Goal: Task Accomplishment & Management: Manage account settings

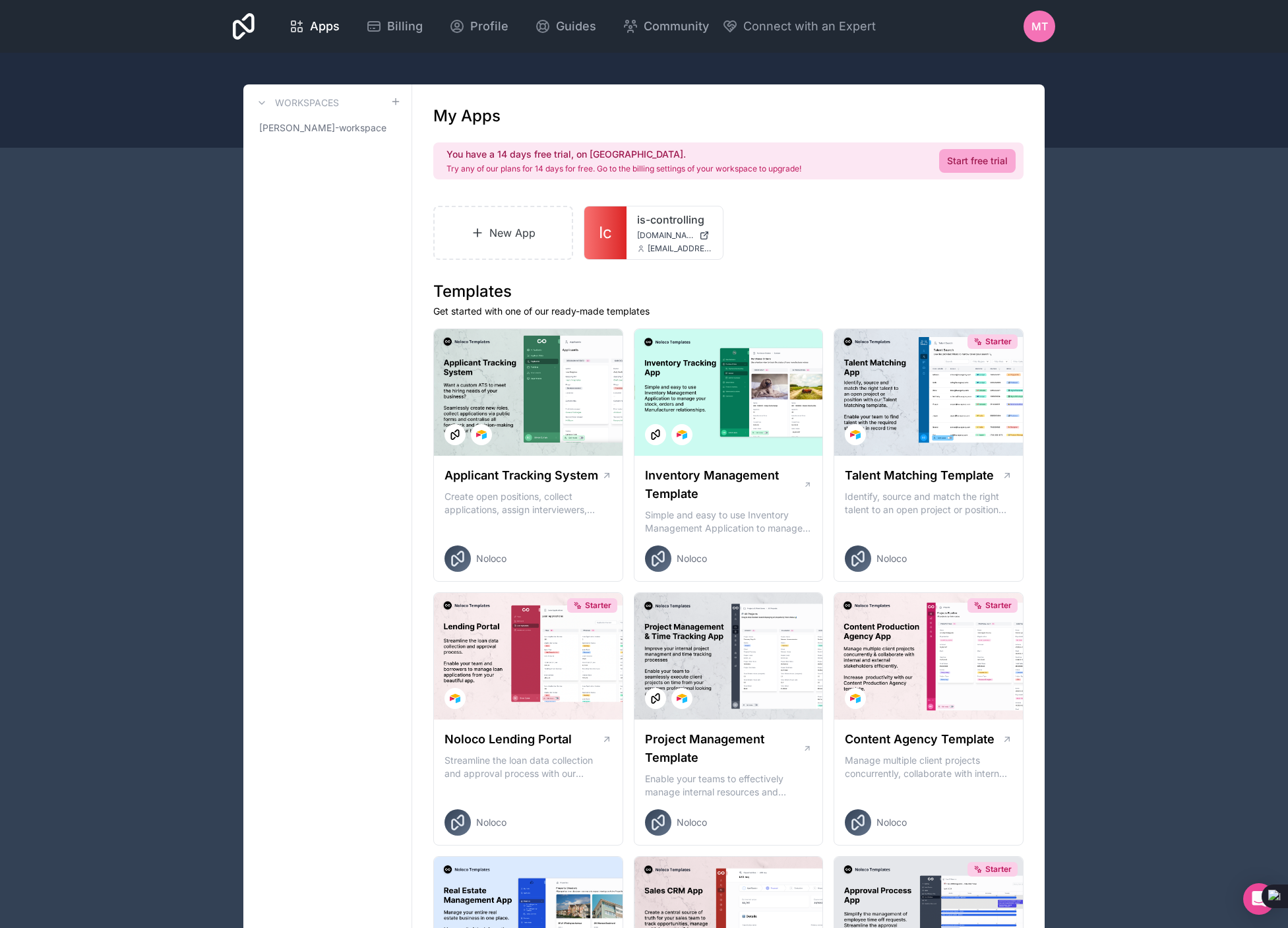
click at [1029, 22] on div "MT" at bounding box center [1039, 26] width 32 height 32
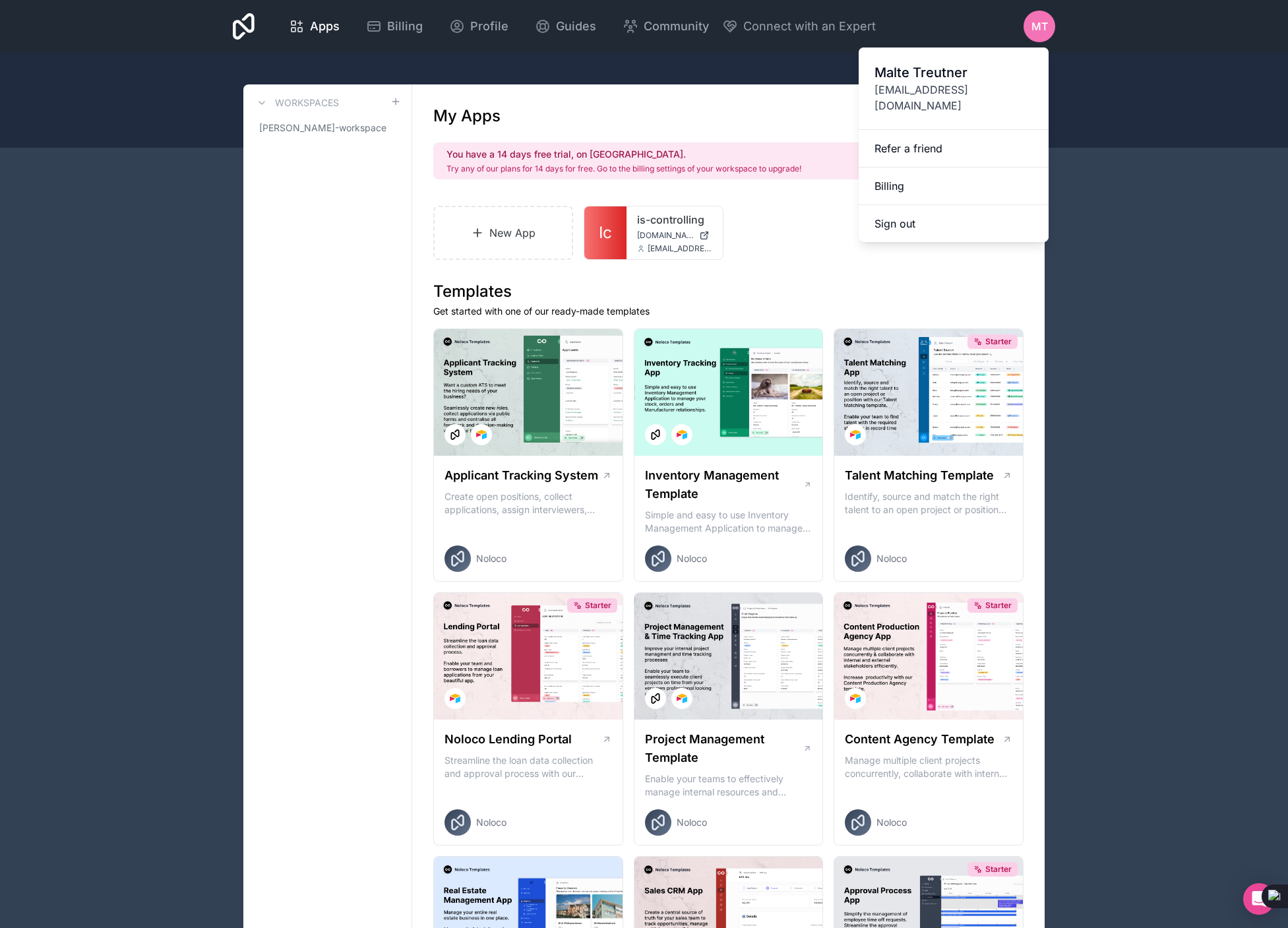
click at [920, 71] on span "[PERSON_NAME]" at bounding box center [954, 72] width 158 height 18
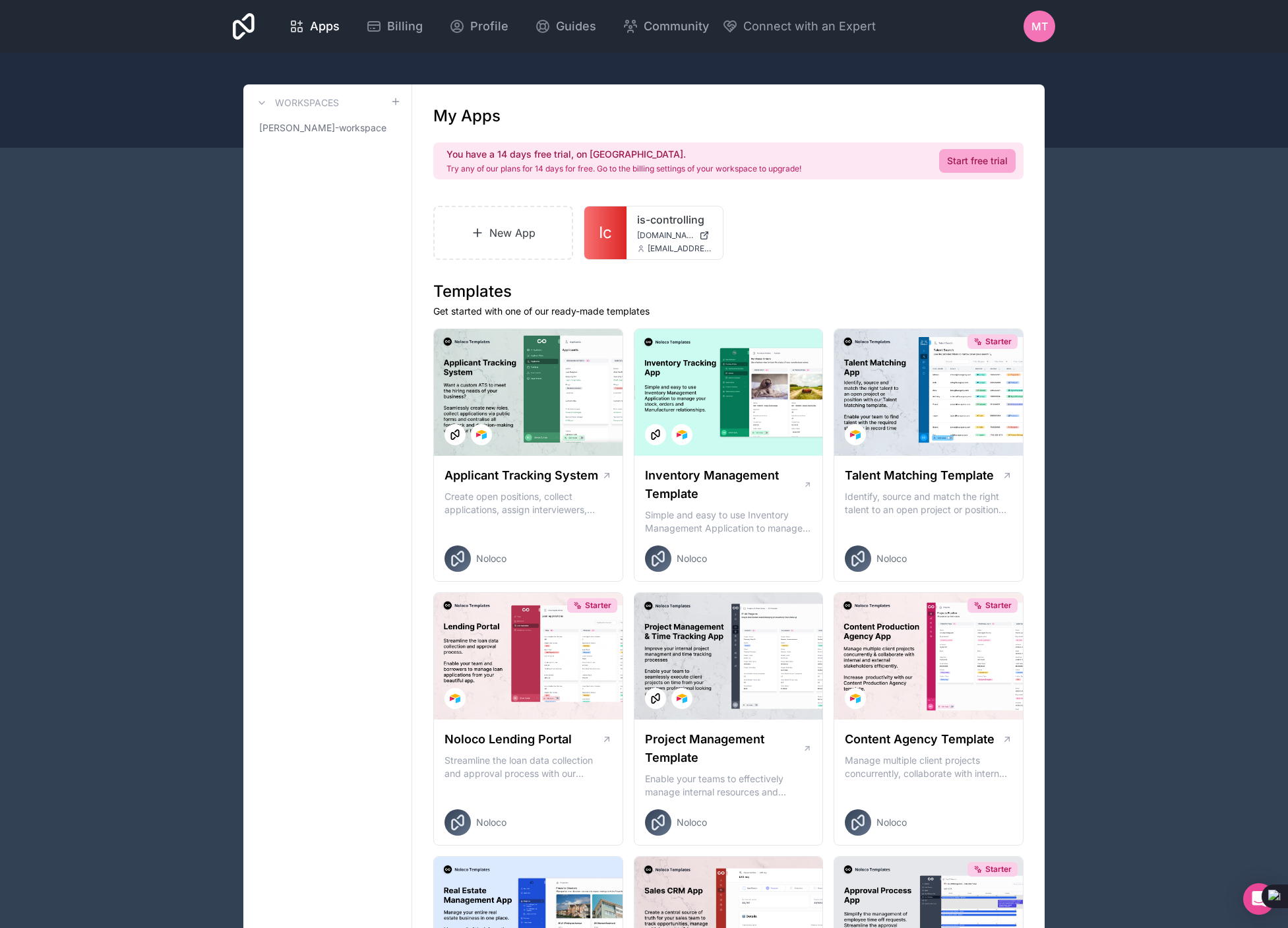
click at [920, 71] on div at bounding box center [644, 100] width 1288 height 95
click at [486, 25] on span "Profile" at bounding box center [489, 26] width 38 height 18
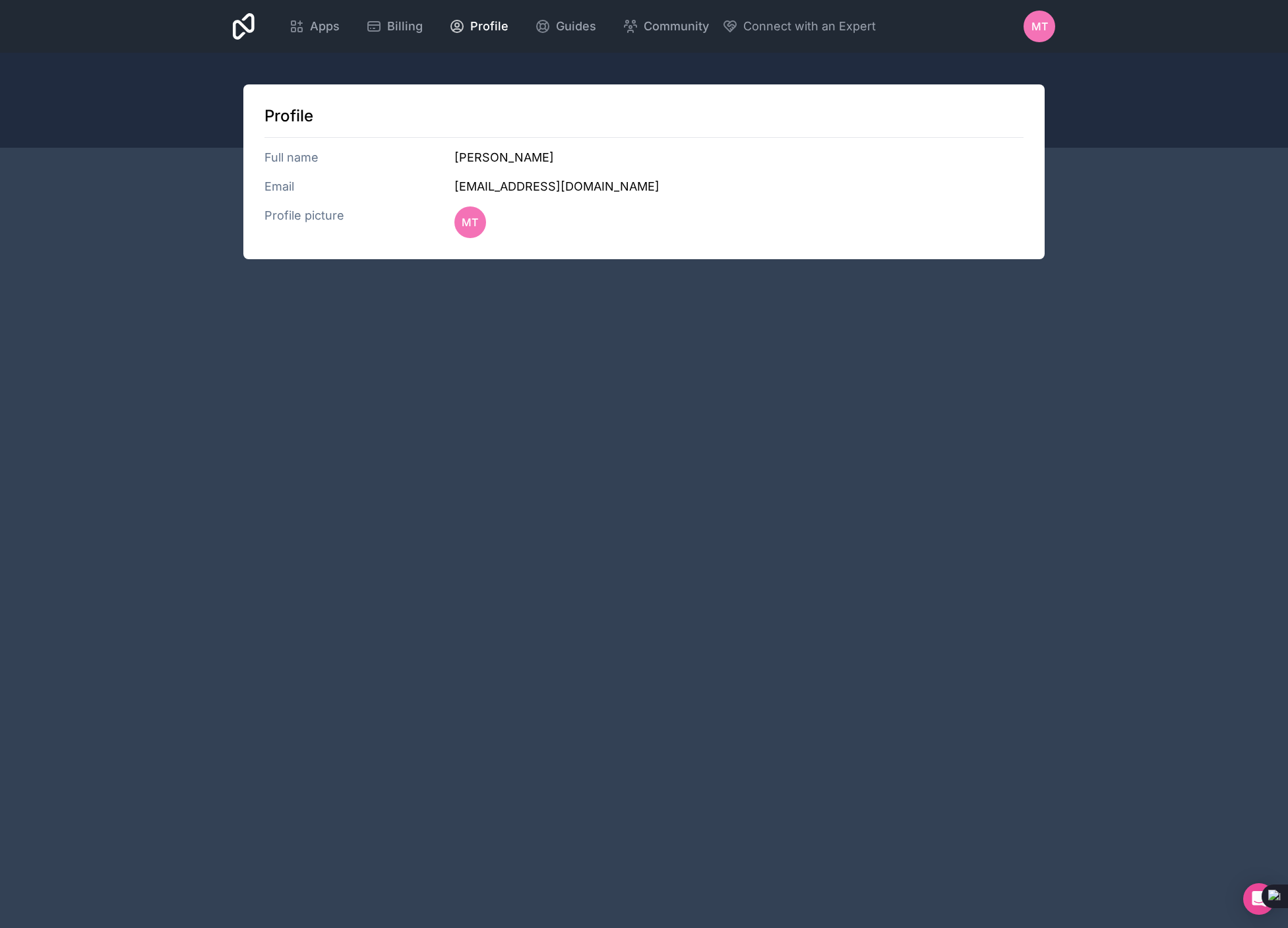
click at [271, 173] on div "Profile Full name [PERSON_NAME] Email [EMAIL_ADDRESS][DOMAIN_NAME] Profile pict…" at bounding box center [644, 172] width 801 height 175
click at [275, 182] on h3 "Email" at bounding box center [359, 186] width 190 height 18
click at [288, 155] on h3 "Full name" at bounding box center [359, 157] width 190 height 18
click at [330, 28] on span "Apps" at bounding box center [325, 26] width 30 height 18
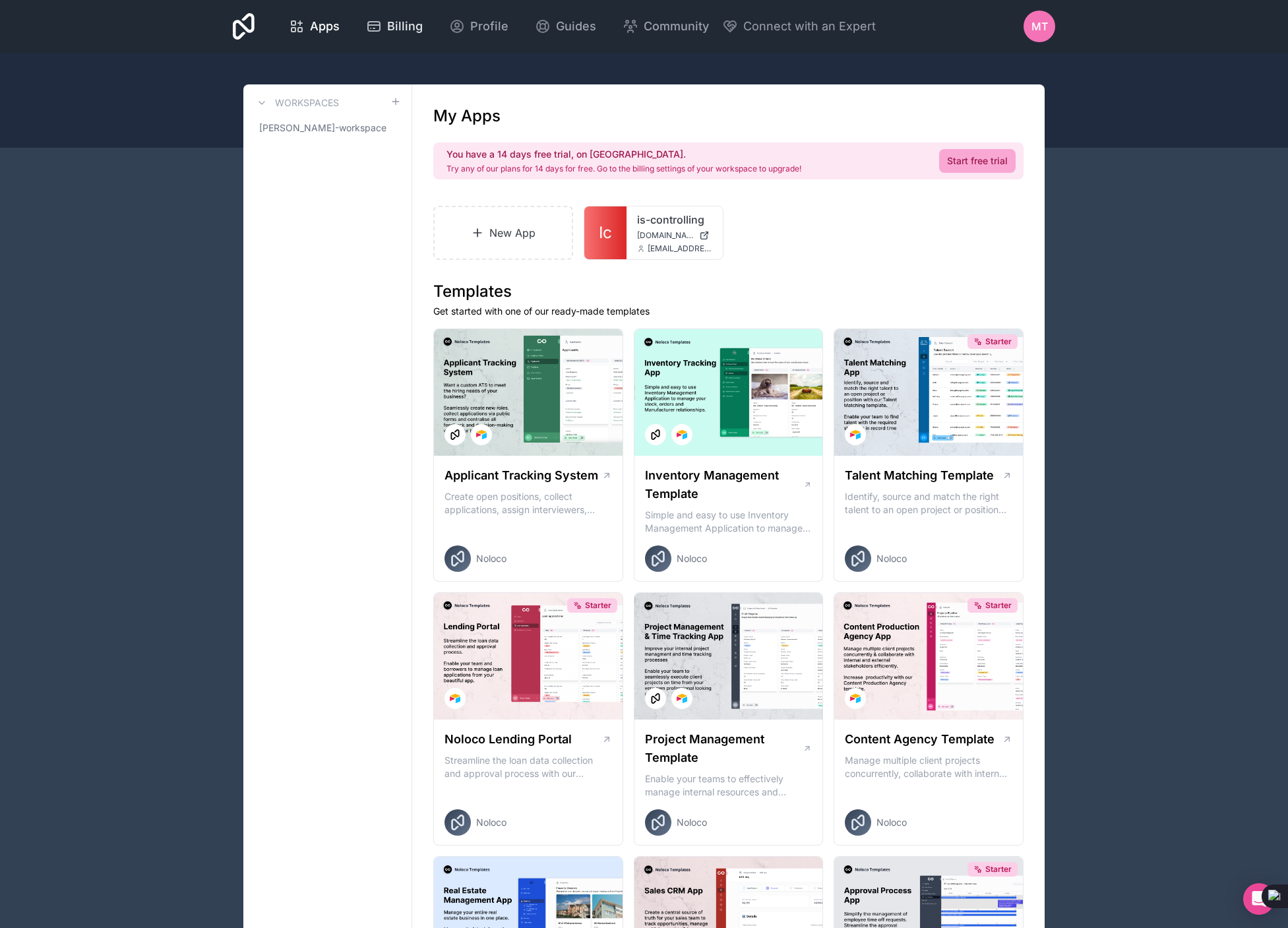
click at [394, 26] on span "Billing" at bounding box center [405, 26] width 36 height 18
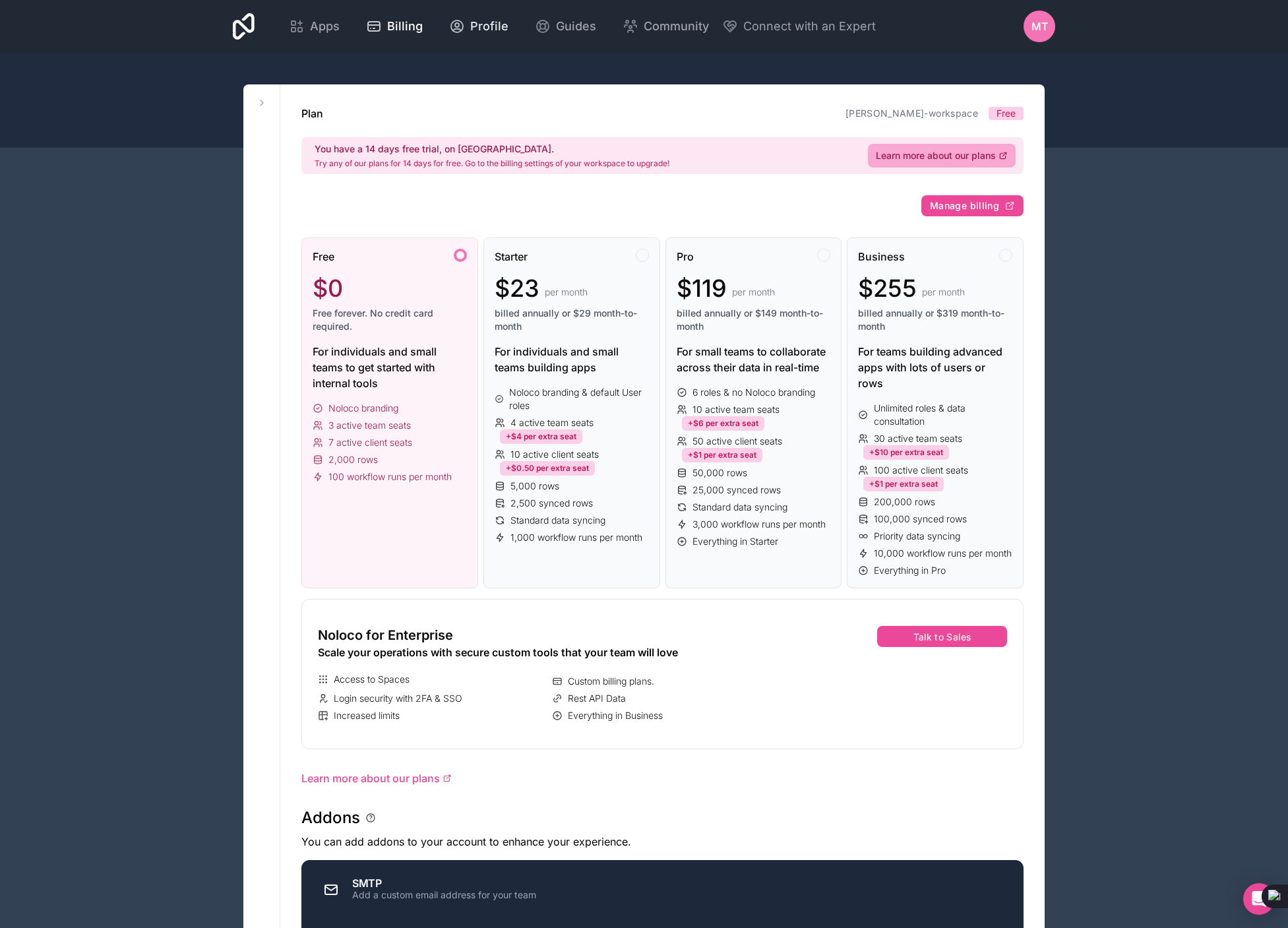
click at [482, 30] on span "Profile" at bounding box center [489, 26] width 38 height 18
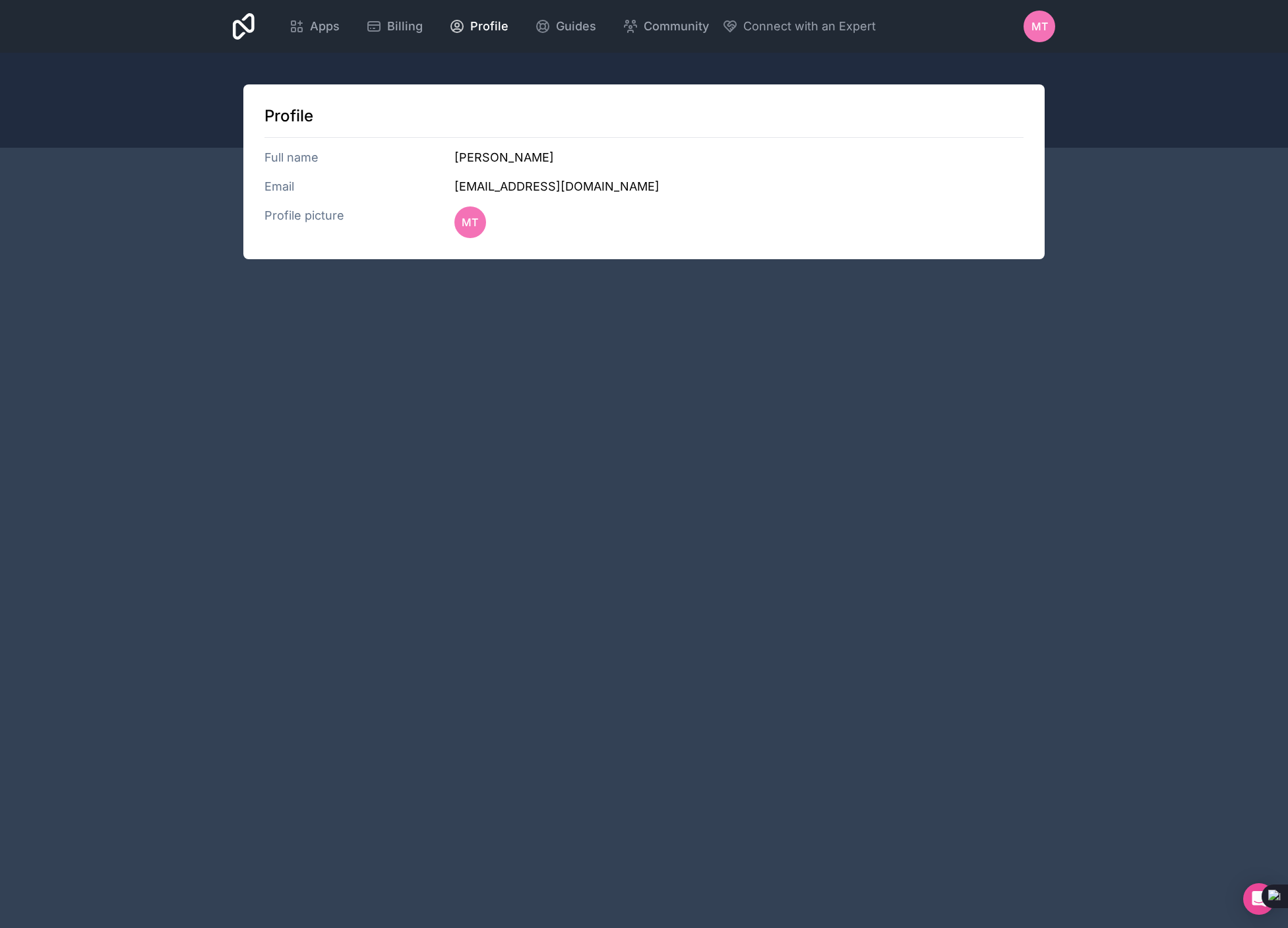
click at [243, 24] on icon at bounding box center [244, 26] width 22 height 26
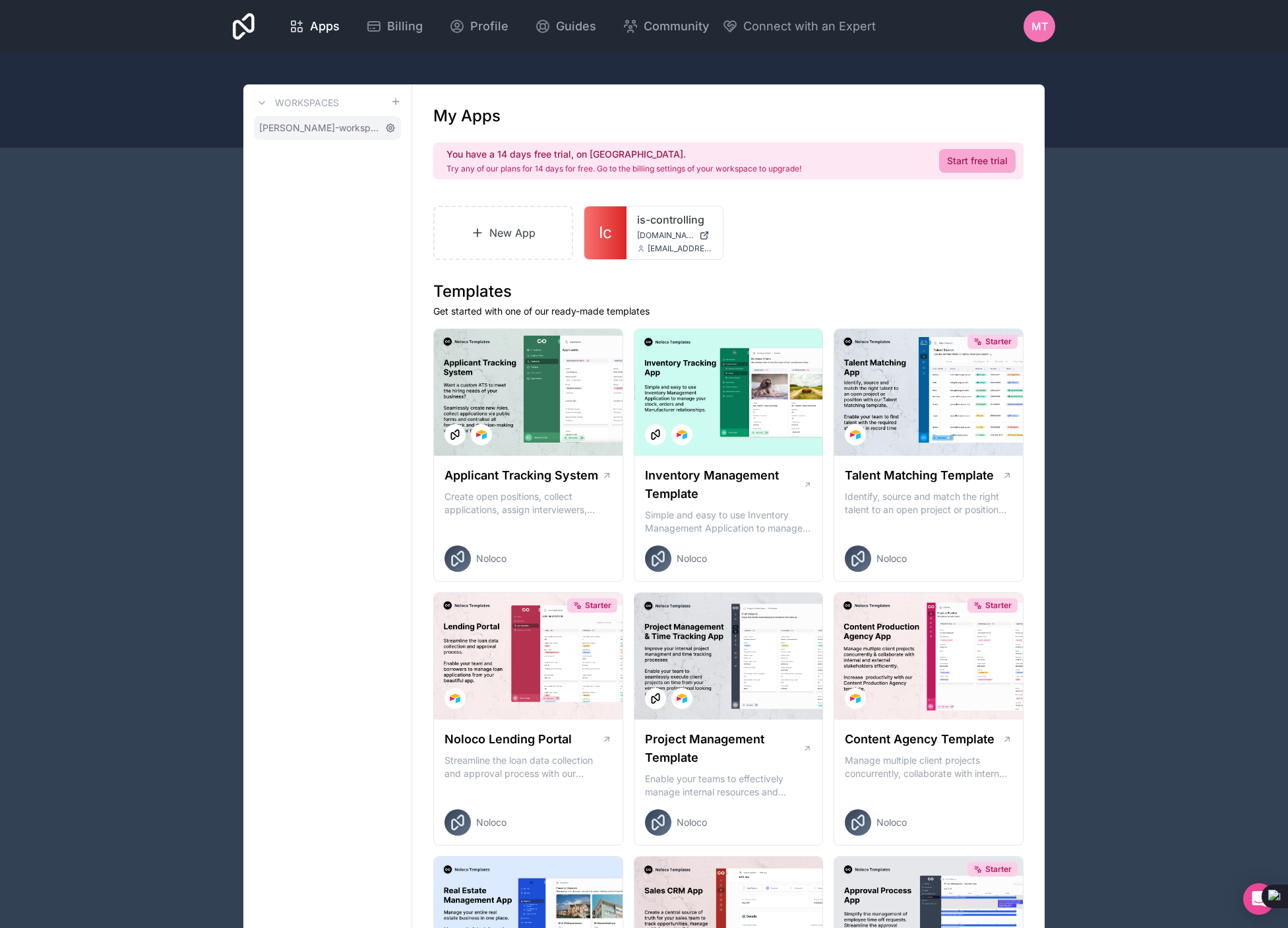
click at [392, 128] on icon at bounding box center [390, 128] width 11 height 11
